Goal: Transaction & Acquisition: Purchase product/service

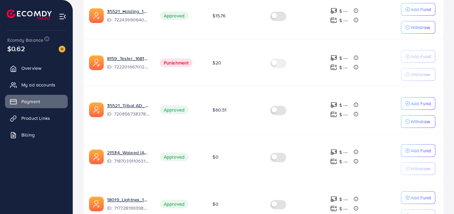
scroll to position [231, 0]
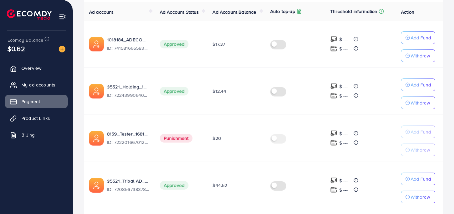
scroll to position [153, 0]
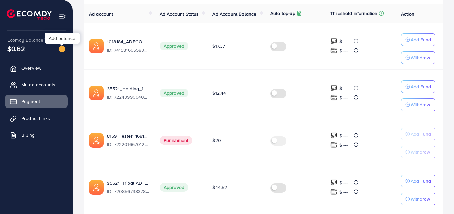
click at [63, 47] on img at bounding box center [62, 49] width 7 height 7
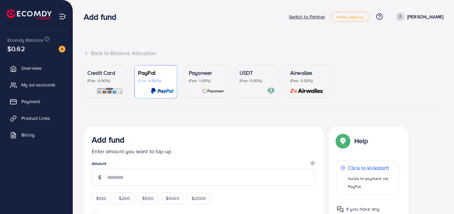
click at [100, 72] on p "Credit Card" at bounding box center [104, 73] width 35 height 8
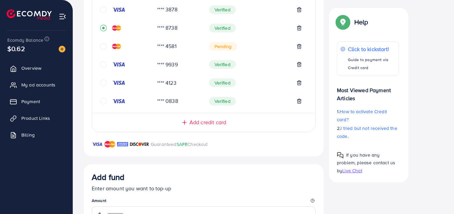
scroll to position [206, 0]
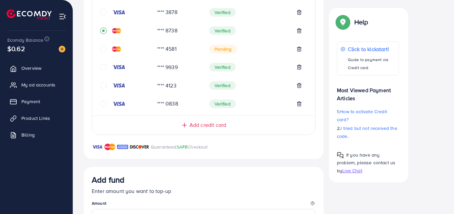
click at [103, 66] on icon "circle" at bounding box center [103, 67] width 7 height 7
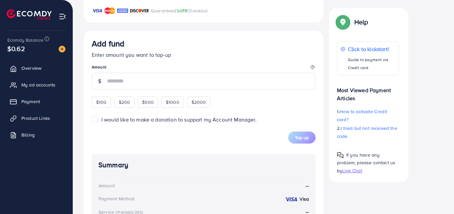
scroll to position [343, 0]
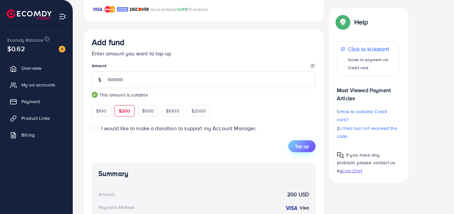
type input "***"
click at [307, 149] on span "Top up" at bounding box center [302, 146] width 14 height 7
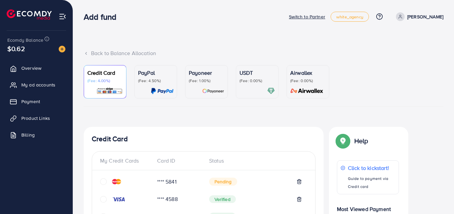
scroll to position [310, 0]
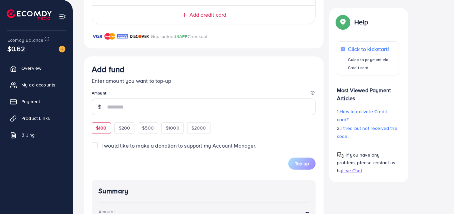
click at [103, 125] on div "Add fund Enter amount you want to top-up Amount $100 $200 $500 $1000 $2000" at bounding box center [204, 98] width 224 height 69
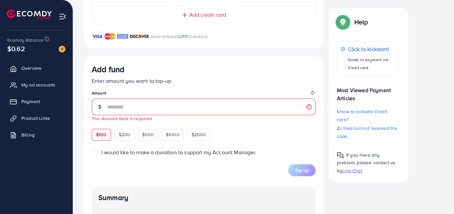
click at [102, 131] on span "$100" at bounding box center [101, 134] width 11 height 7
type input "***"
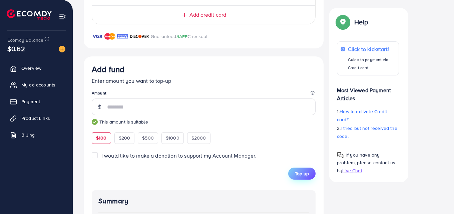
click at [302, 174] on span "Top up" at bounding box center [302, 173] width 14 height 7
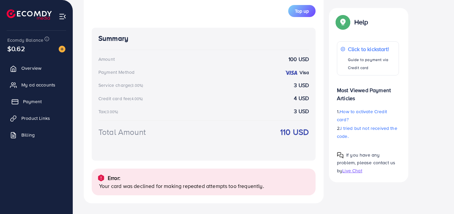
click at [34, 100] on span "Payment" at bounding box center [32, 101] width 19 height 7
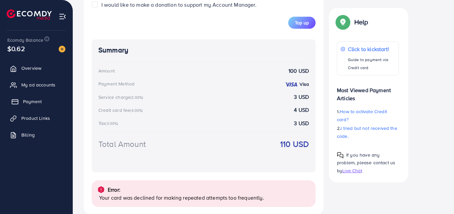
scroll to position [484, 0]
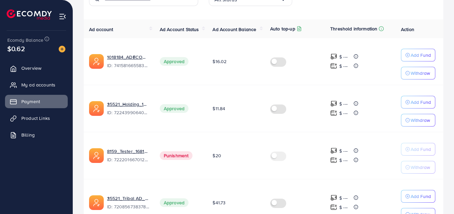
scroll to position [137, 0]
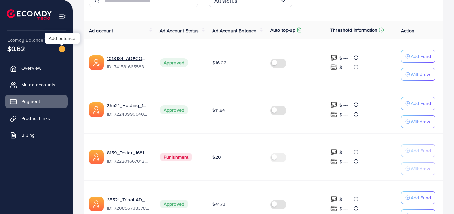
click at [63, 50] on img at bounding box center [62, 49] width 7 height 7
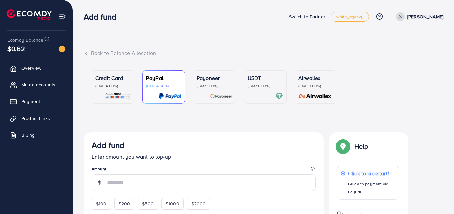
click at [115, 84] on p "(Fee: 4.00%)" at bounding box center [112, 85] width 35 height 5
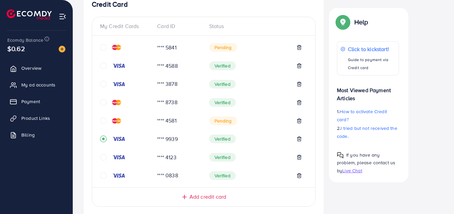
scroll to position [141, 0]
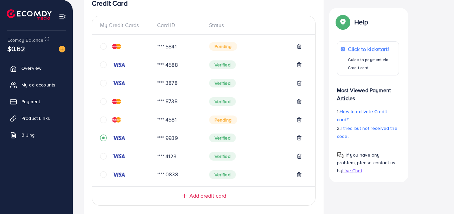
click at [105, 64] on icon "circle" at bounding box center [103, 64] width 7 height 7
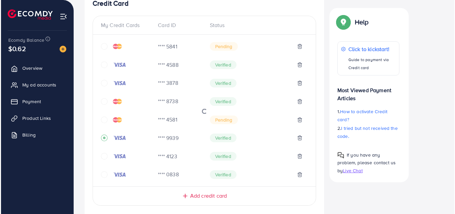
scroll to position [321, 0]
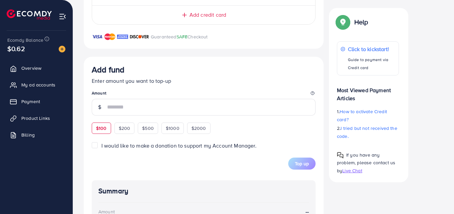
click at [96, 128] on div "$100 $200 $500 $1000 $2000" at bounding box center [160, 127] width 137 height 13
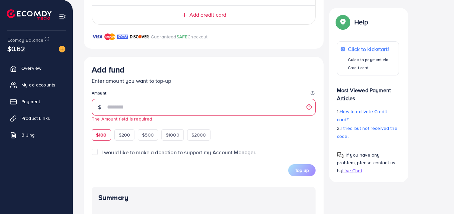
click at [97, 133] on span "$100" at bounding box center [101, 134] width 11 height 7
type input "***"
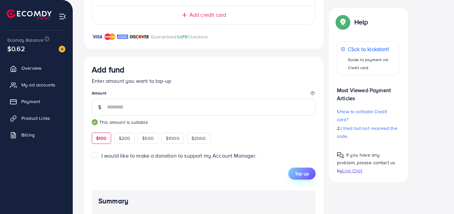
click at [301, 173] on span "Top up" at bounding box center [302, 173] width 14 height 7
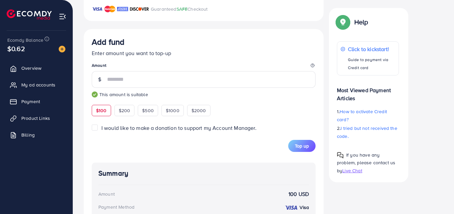
scroll to position [351, 0]
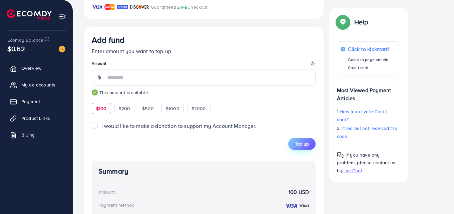
click at [301, 141] on span "Top up" at bounding box center [302, 143] width 14 height 7
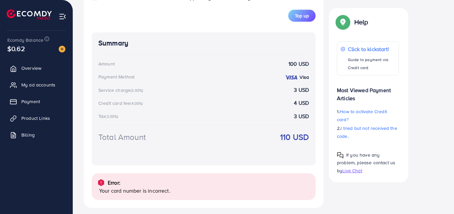
scroll to position [484, 0]
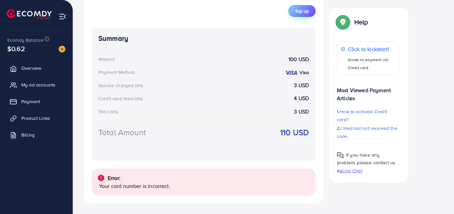
click at [302, 8] on span "Top up" at bounding box center [302, 11] width 14 height 7
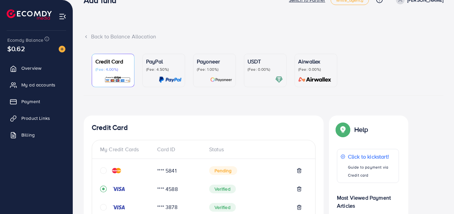
scroll to position [0, 0]
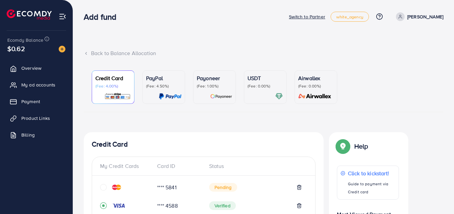
click at [438, 14] on p "[PERSON_NAME]" at bounding box center [425, 17] width 36 height 8
click at [403, 53] on span "Log out" at bounding box center [403, 55] width 18 height 8
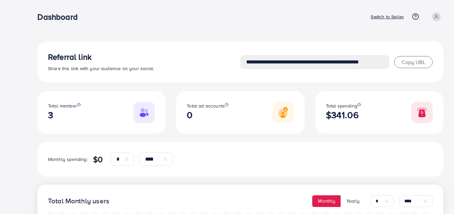
select select "*"
select select "****"
select select "*"
select select "****"
type input "**********"
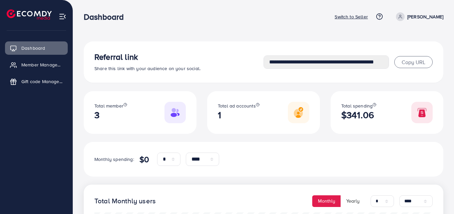
click at [374, 21] on ul "Switch to Seller Help Center Contact Support Plans and Pricing Term and policy …" at bounding box center [388, 16] width 109 height 9
click at [368, 15] on p "Switch to Seller" at bounding box center [350, 17] width 33 height 8
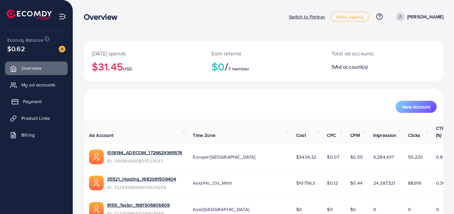
click at [30, 101] on span "Payment" at bounding box center [32, 101] width 19 height 7
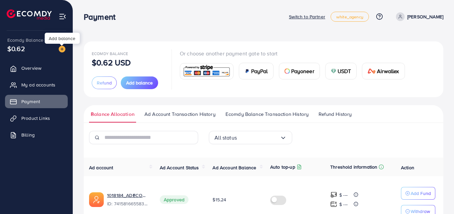
click at [61, 49] on img at bounding box center [62, 49] width 7 height 7
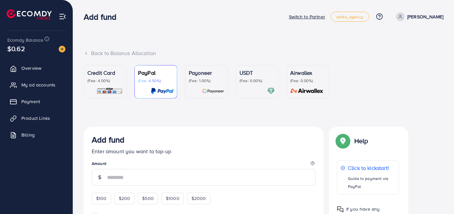
click at [121, 82] on p "(Fee: 4.00%)" at bounding box center [104, 80] width 35 height 5
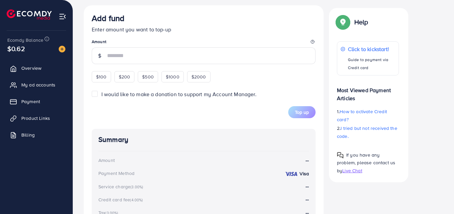
scroll to position [388, 0]
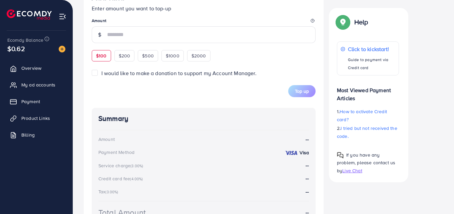
click at [97, 55] on span "$100" at bounding box center [101, 55] width 11 height 7
type input "***"
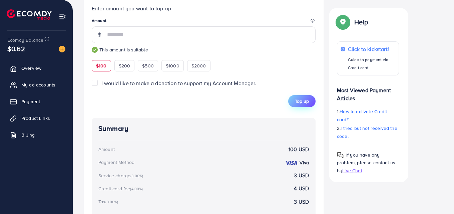
click at [297, 104] on span "Top up" at bounding box center [302, 101] width 14 height 7
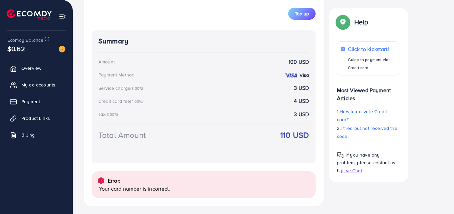
scroll to position [478, 0]
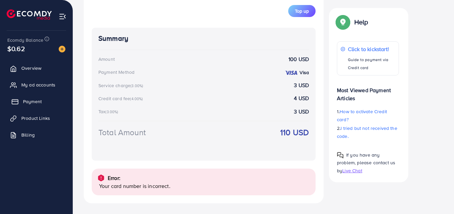
click at [30, 104] on span "Payment" at bounding box center [32, 101] width 19 height 7
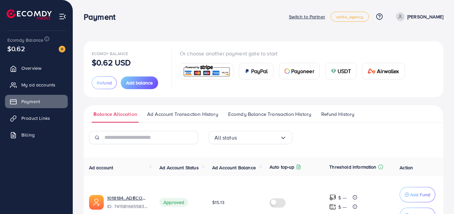
click at [438, 13] on p "[PERSON_NAME]" at bounding box center [425, 17] width 36 height 8
click at [395, 51] on span "Log out" at bounding box center [403, 55] width 18 height 8
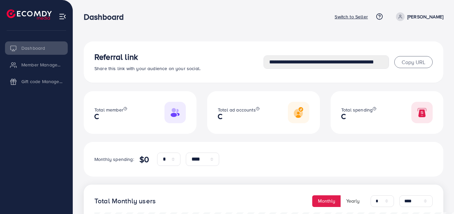
select select "*"
select select "****"
select select "*"
select select "****"
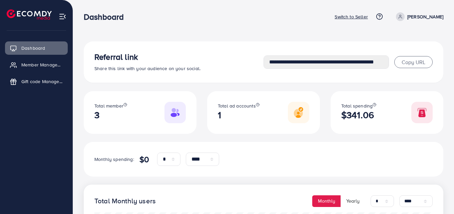
click at [368, 17] on p "Switch to Seller" at bounding box center [350, 17] width 33 height 8
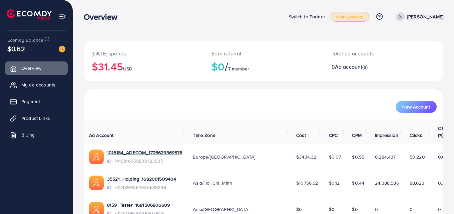
click at [363, 17] on span "white_agency" at bounding box center [349, 17] width 27 height 4
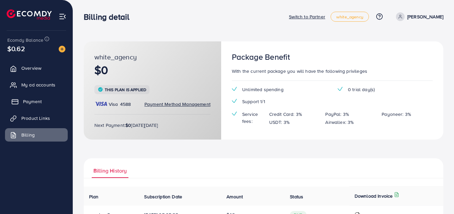
click at [46, 101] on link "Payment" at bounding box center [36, 101] width 63 height 13
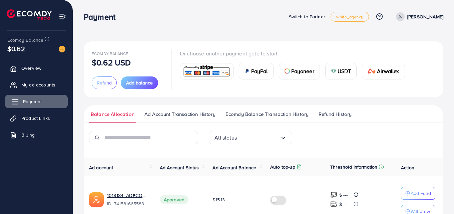
click at [46, 101] on link "Payment" at bounding box center [36, 101] width 63 height 13
click at [60, 50] on img at bounding box center [62, 49] width 7 height 7
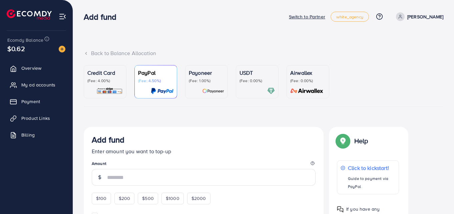
click at [101, 75] on p "Credit Card" at bounding box center [104, 73] width 35 height 8
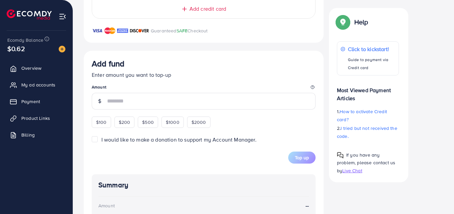
scroll to position [328, 0]
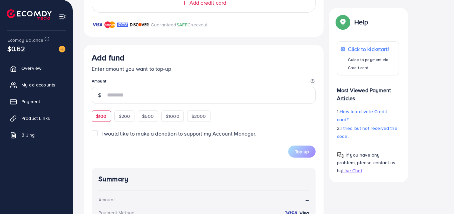
click at [105, 121] on div "$100" at bounding box center [101, 115] width 19 height 11
type input "***"
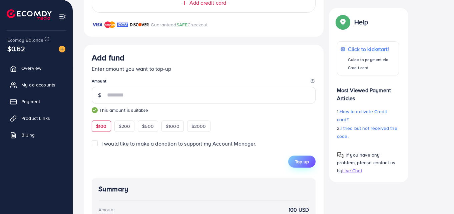
click at [313, 159] on button "Top up" at bounding box center [301, 161] width 27 height 12
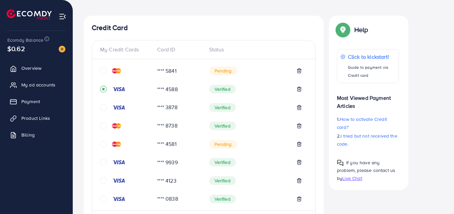
scroll to position [99, 0]
